Goal: Communication & Community: Answer question/provide support

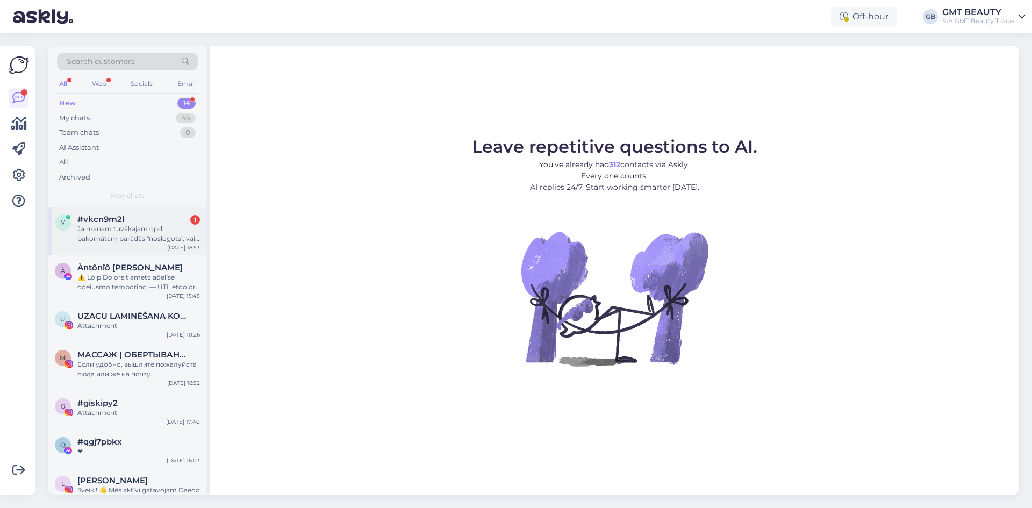
click at [116, 229] on div "Ja manam tuvākajam dpd pakomātam parādās "noslogots", vai pasūtījumu var pārvir…" at bounding box center [138, 233] width 123 height 19
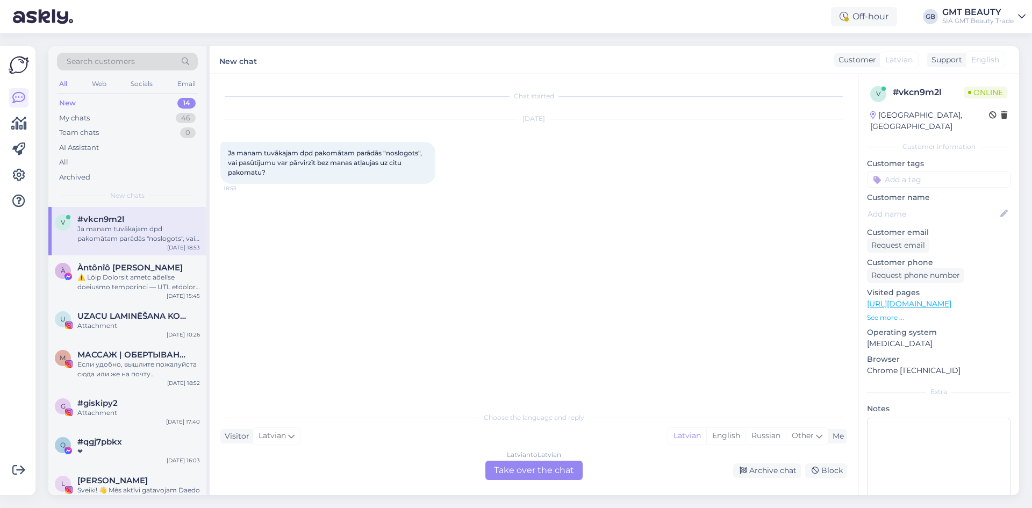
click at [944, 172] on input at bounding box center [939, 180] width 144 height 16
type input "piegāde"
click at [978, 205] on span "piegāde" at bounding box center [980, 208] width 26 height 6
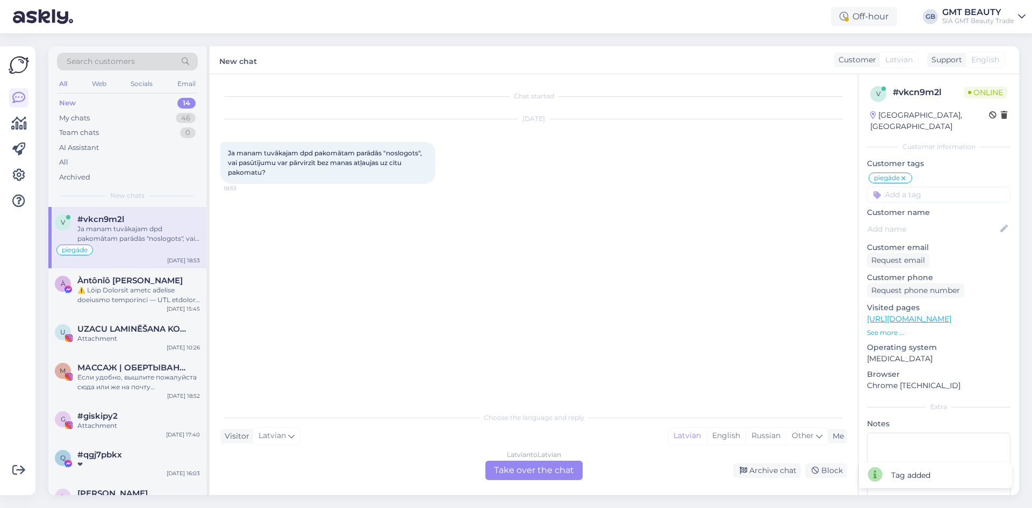
click at [497, 471] on div "Latvian to Latvian Take over the chat" at bounding box center [534, 470] width 97 height 19
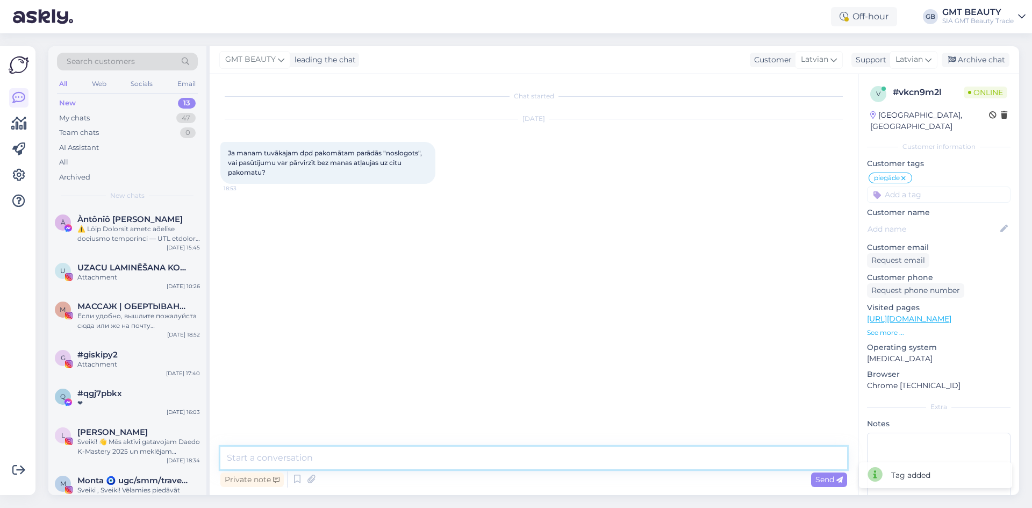
click at [413, 454] on textarea at bounding box center [533, 458] width 627 height 23
type textarea "l"
type textarea "Labdien! Šajā gadījumā lūgums sazināties ar DPD, viņi Jums precīzāk atbildēs uz…"
click at [824, 480] on span "Send" at bounding box center [829, 480] width 27 height 10
